Goal: Browse casually

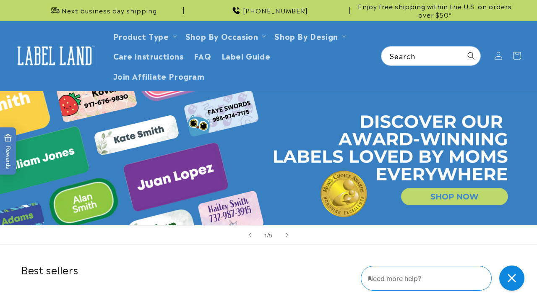
click at [0, 0] on div "Next business day shipping [PHONE_NUMBER] Enjoy free shipping within the U.S. o…" at bounding box center [268, 10] width 537 height 21
